Goal: Communication & Community: Ask a question

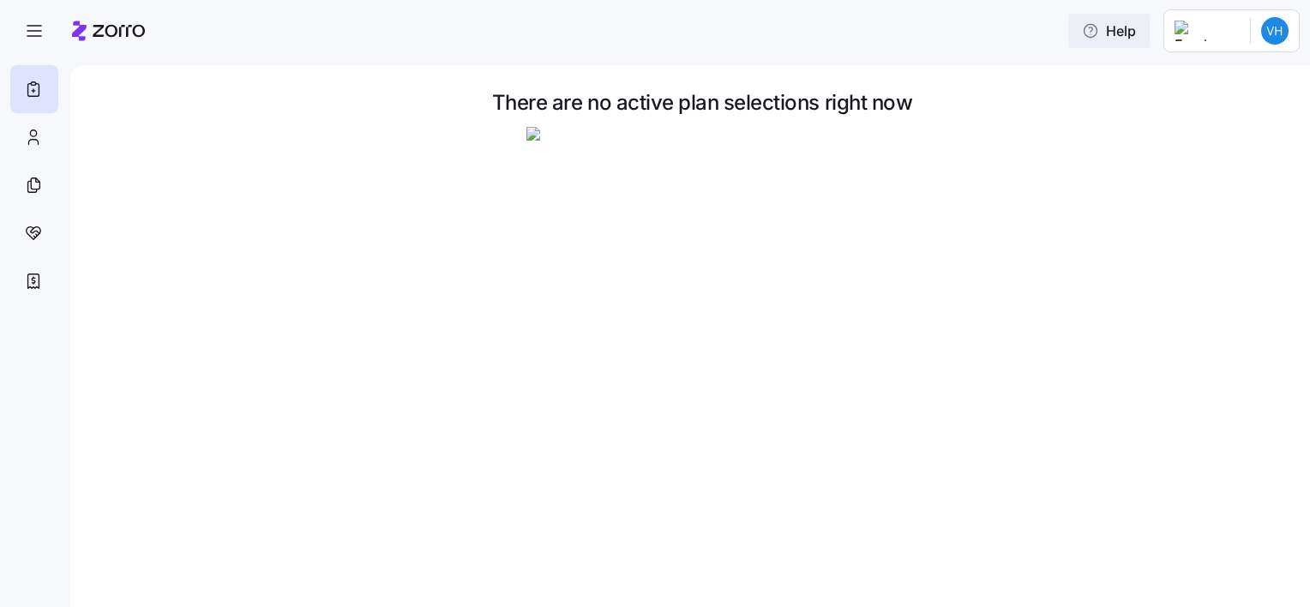
click at [1136, 35] on span "Help" at bounding box center [1109, 31] width 54 height 21
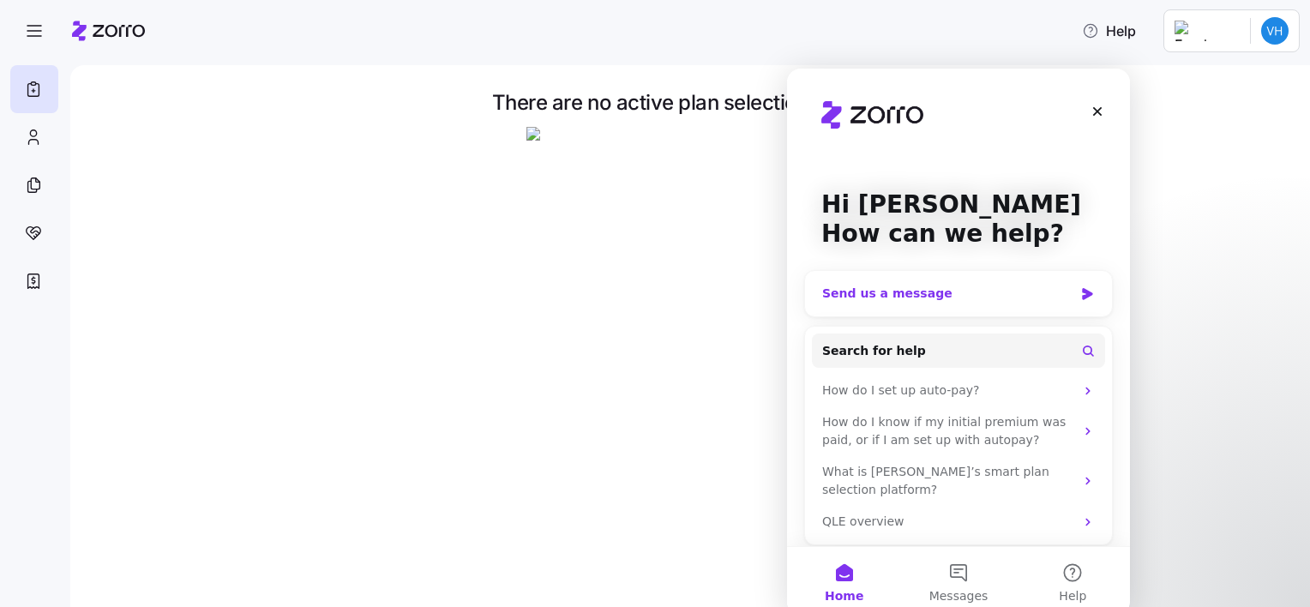
click at [949, 298] on div "Send us a message" at bounding box center [947, 294] width 251 height 18
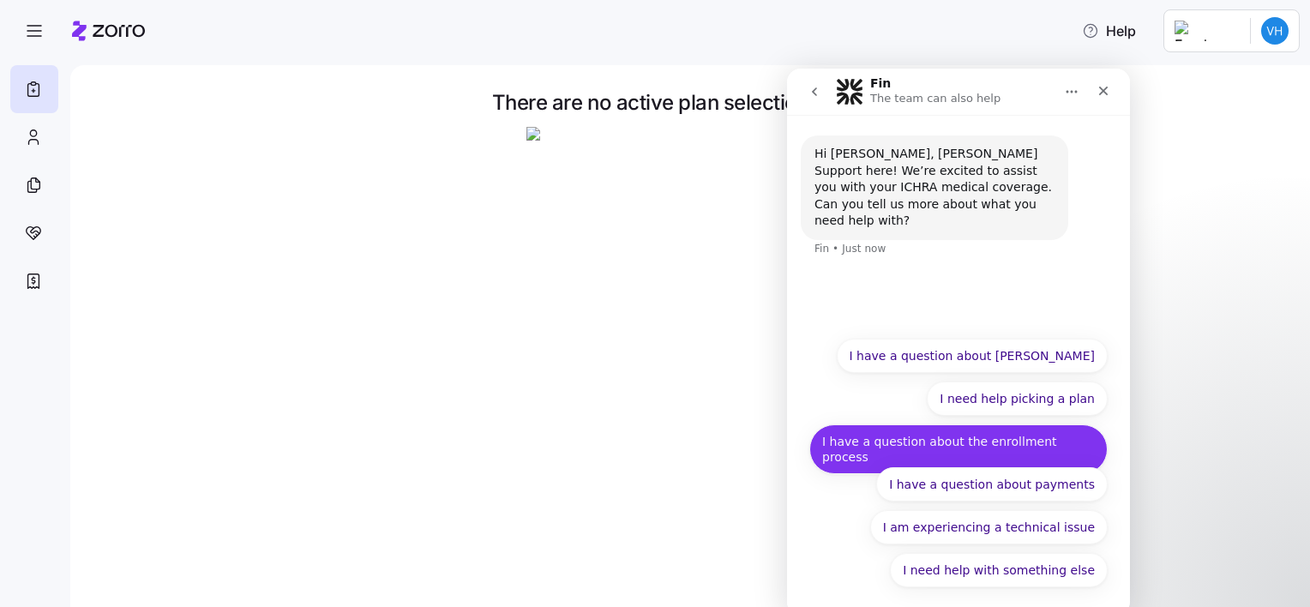
click at [921, 447] on button "I have a question about the enrollment process" at bounding box center [958, 449] width 298 height 50
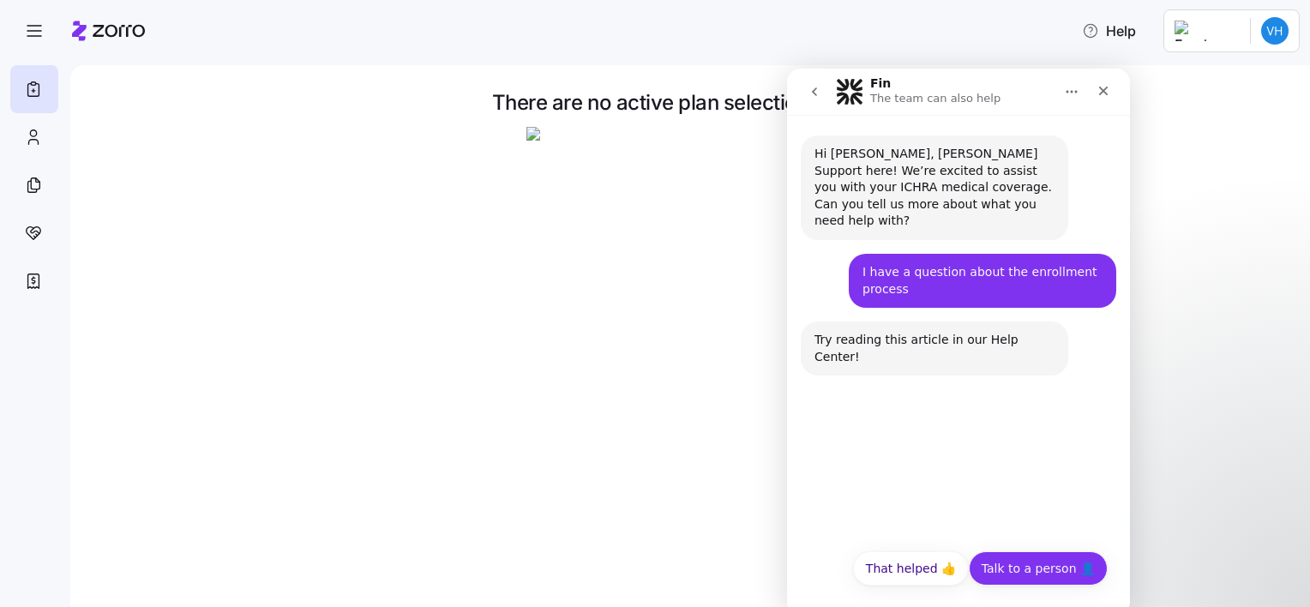
click at [1055, 579] on button "Talk to a person 👤" at bounding box center [1038, 568] width 139 height 34
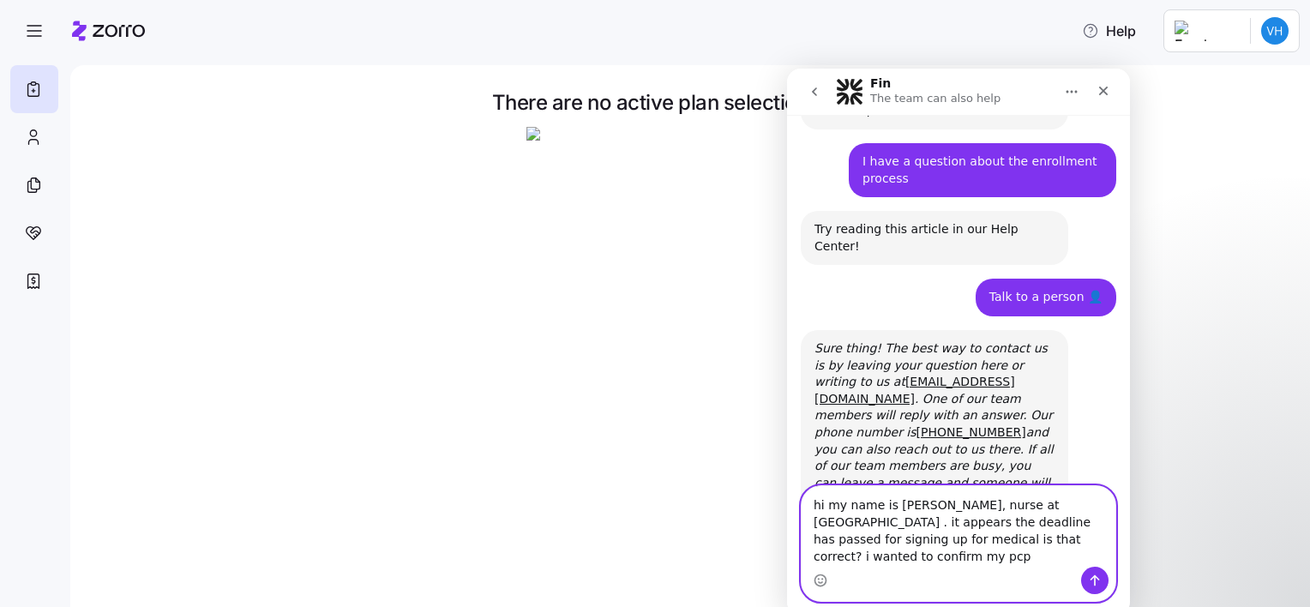
scroll to position [93, 0]
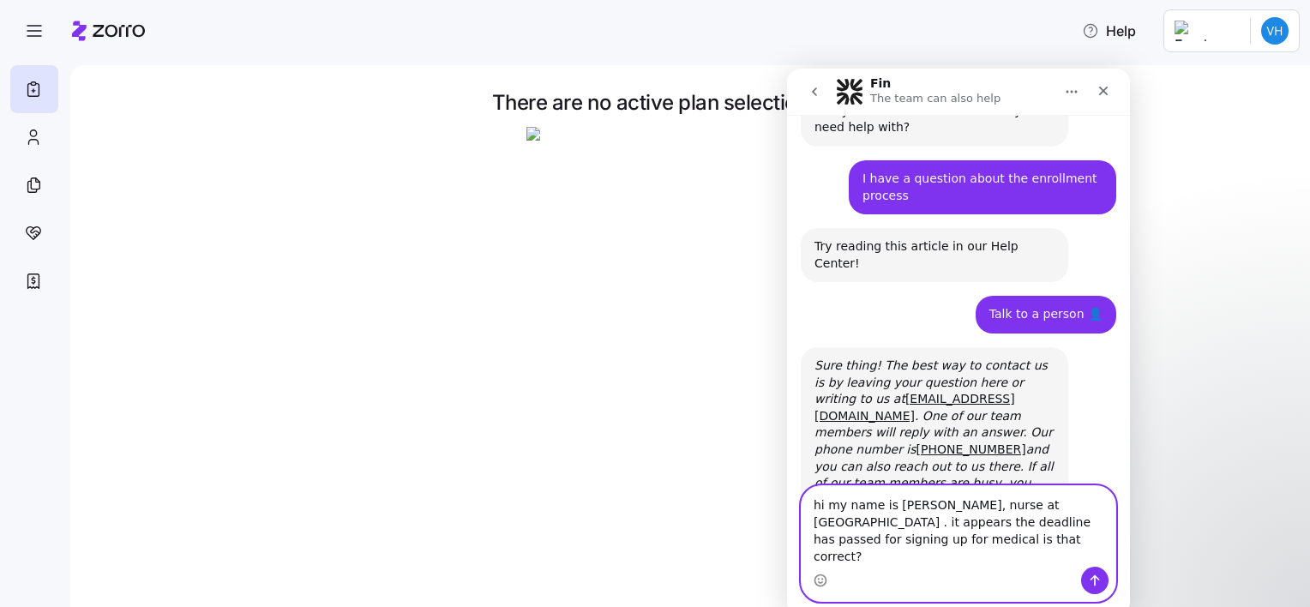
type textarea "hi my name is [PERSON_NAME], nurse at [GEOGRAPHIC_DATA] . it appears the deadli…"
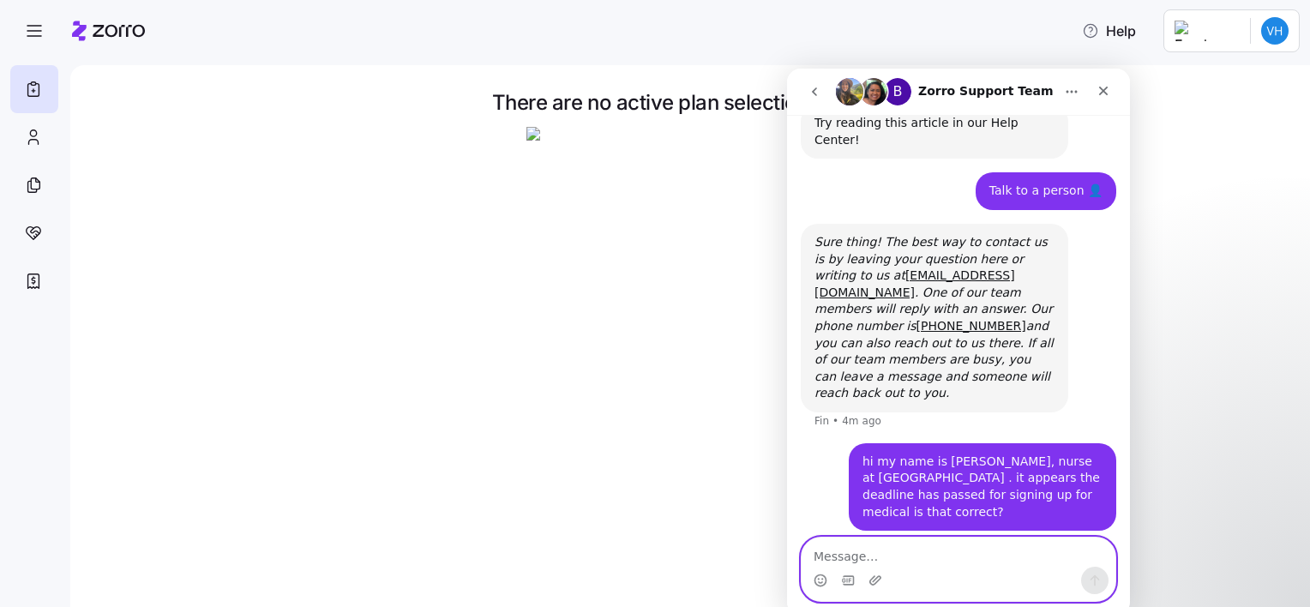
scroll to position [209, 0]
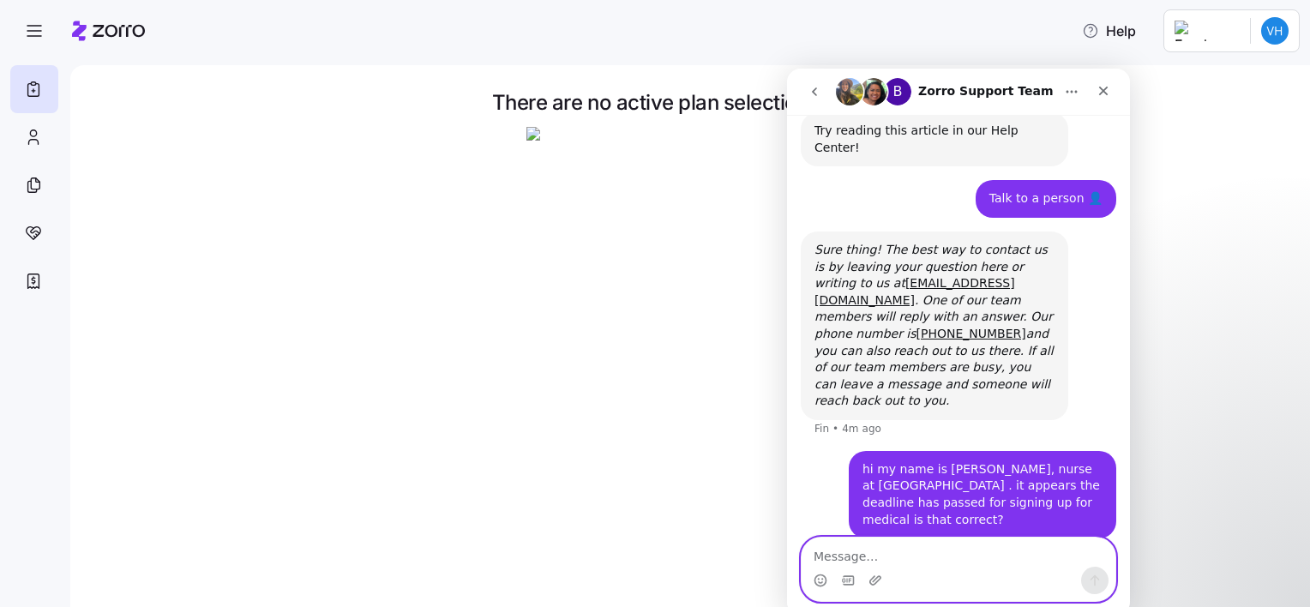
click at [895, 561] on textarea "Message…" at bounding box center [959, 552] width 314 height 29
type textarea "t"
click at [599, 494] on div "There are no active plan selections right now" at bounding box center [690, 336] width 1240 height 542
click at [1063, 45] on div "Help" at bounding box center [655, 31] width 1290 height 48
click at [454, 159] on div at bounding box center [702, 303] width 1168 height 352
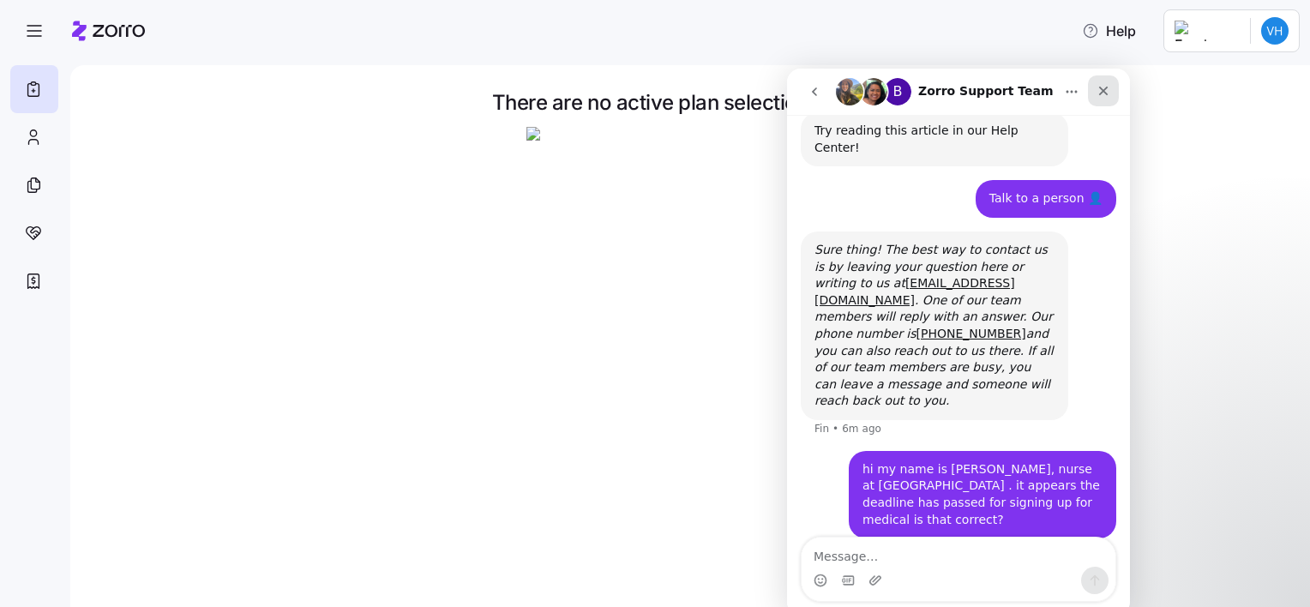
click at [1101, 95] on icon "Close" at bounding box center [1104, 91] width 14 height 14
